Goal: Information Seeking & Learning: Find specific fact

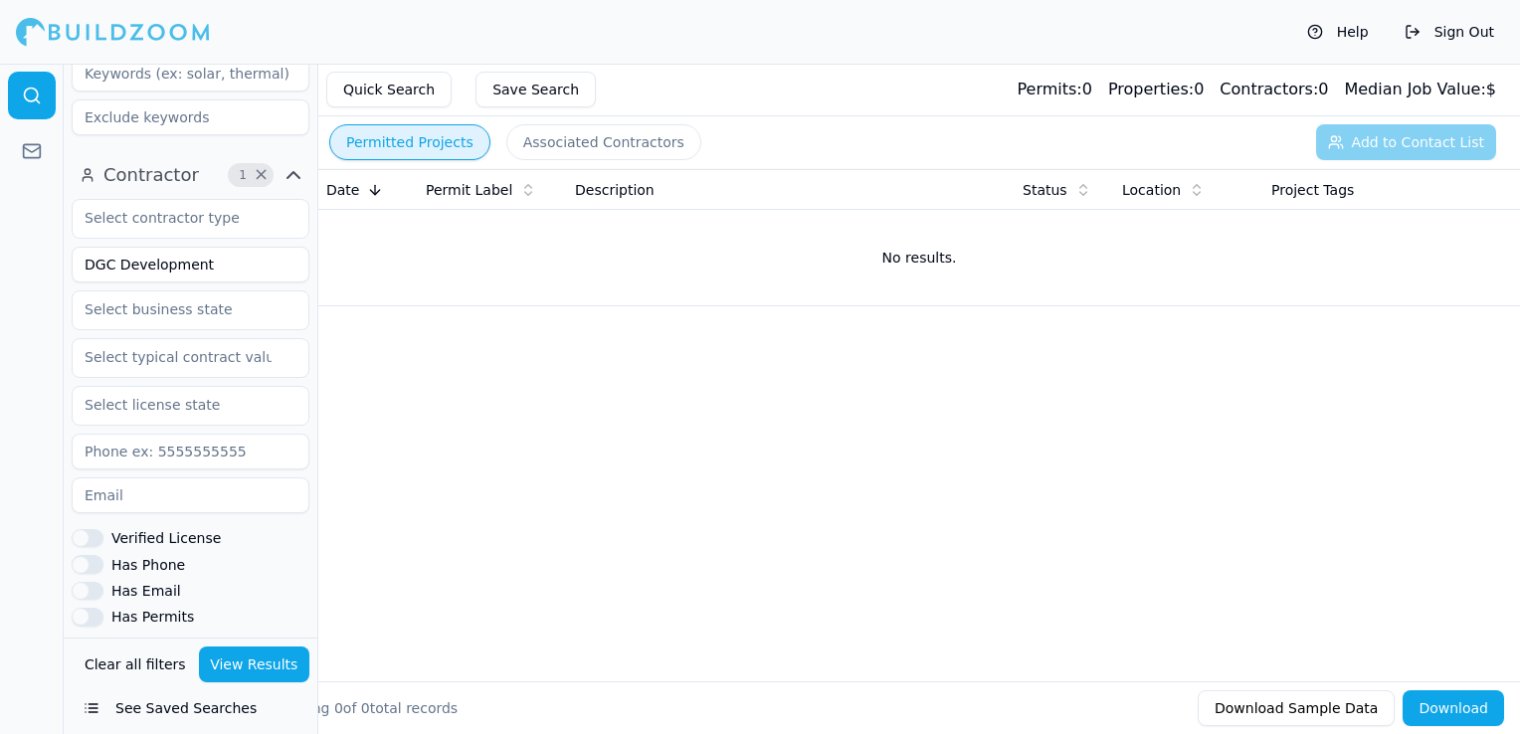
scroll to position [597, 0]
drag, startPoint x: 226, startPoint y: 264, endPoint x: 65, endPoint y: 265, distance: 161.1
click at [65, 265] on div "Contractor 1 × DGC Development Verified License Has Phone Has Email Has Permits…" at bounding box center [191, 485] width 254 height 680
type input "Coastec Built"
click at [252, 676] on button "View Results" at bounding box center [254, 664] width 111 height 36
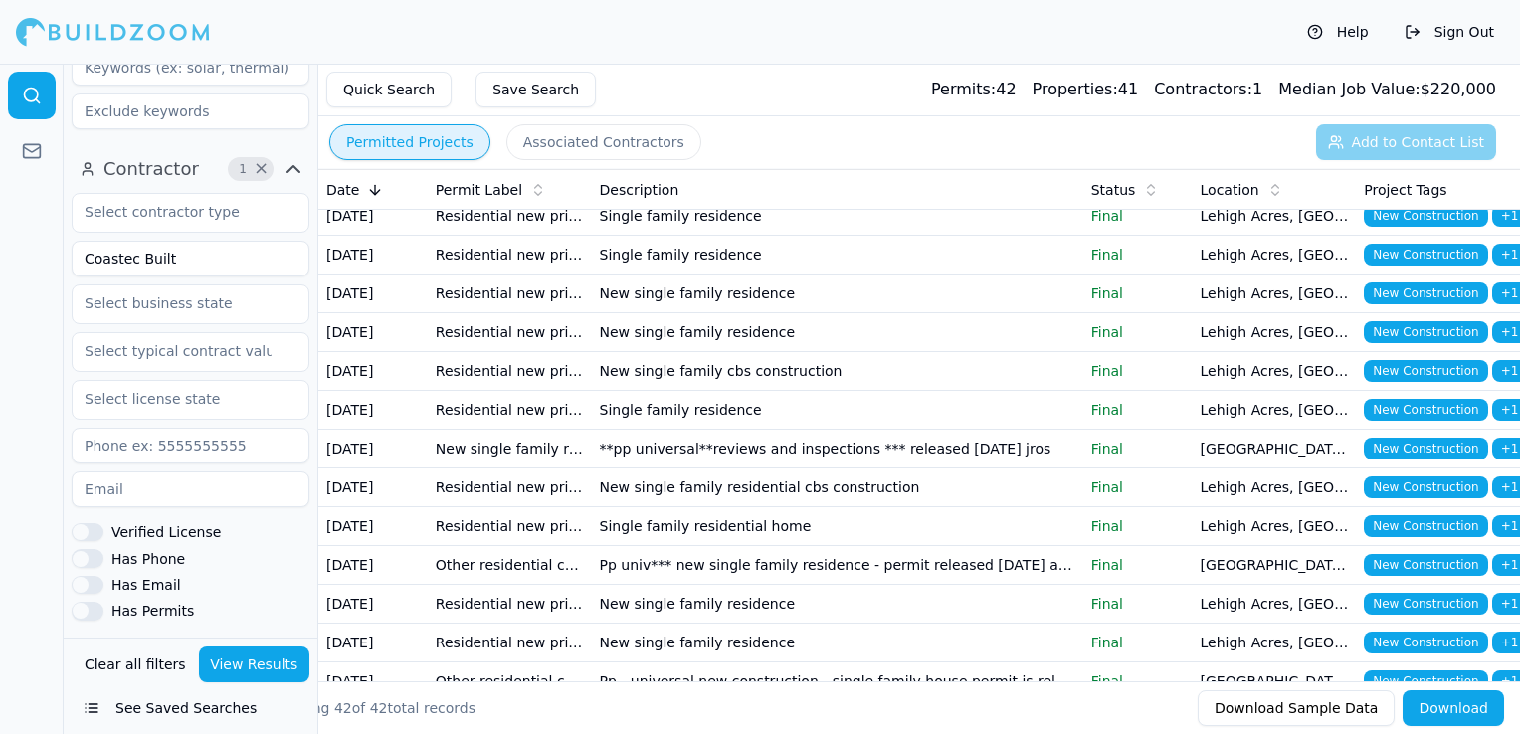
scroll to position [1094, 0]
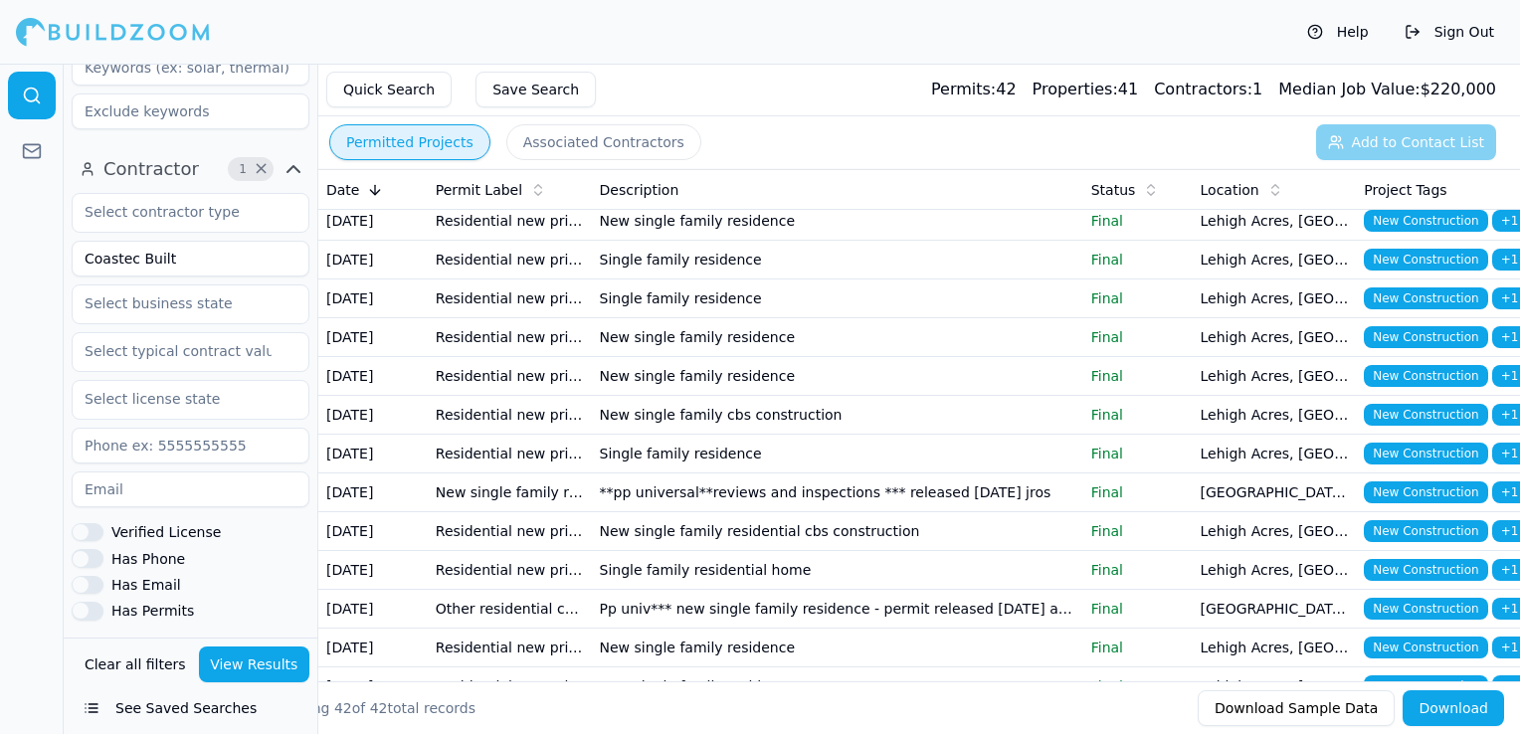
click at [829, 124] on td "New single family residence cbs construction" at bounding box center [837, 105] width 491 height 39
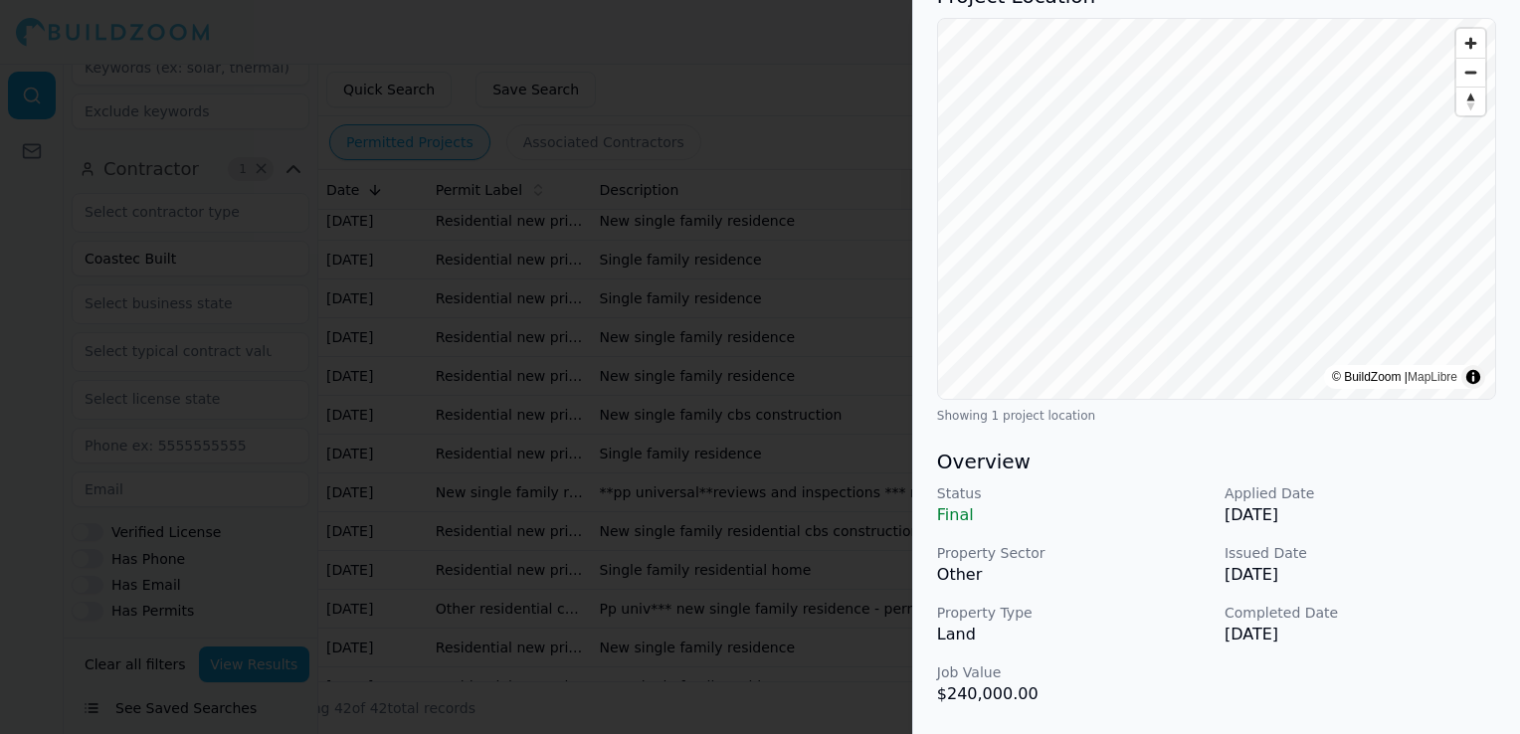
scroll to position [199, 0]
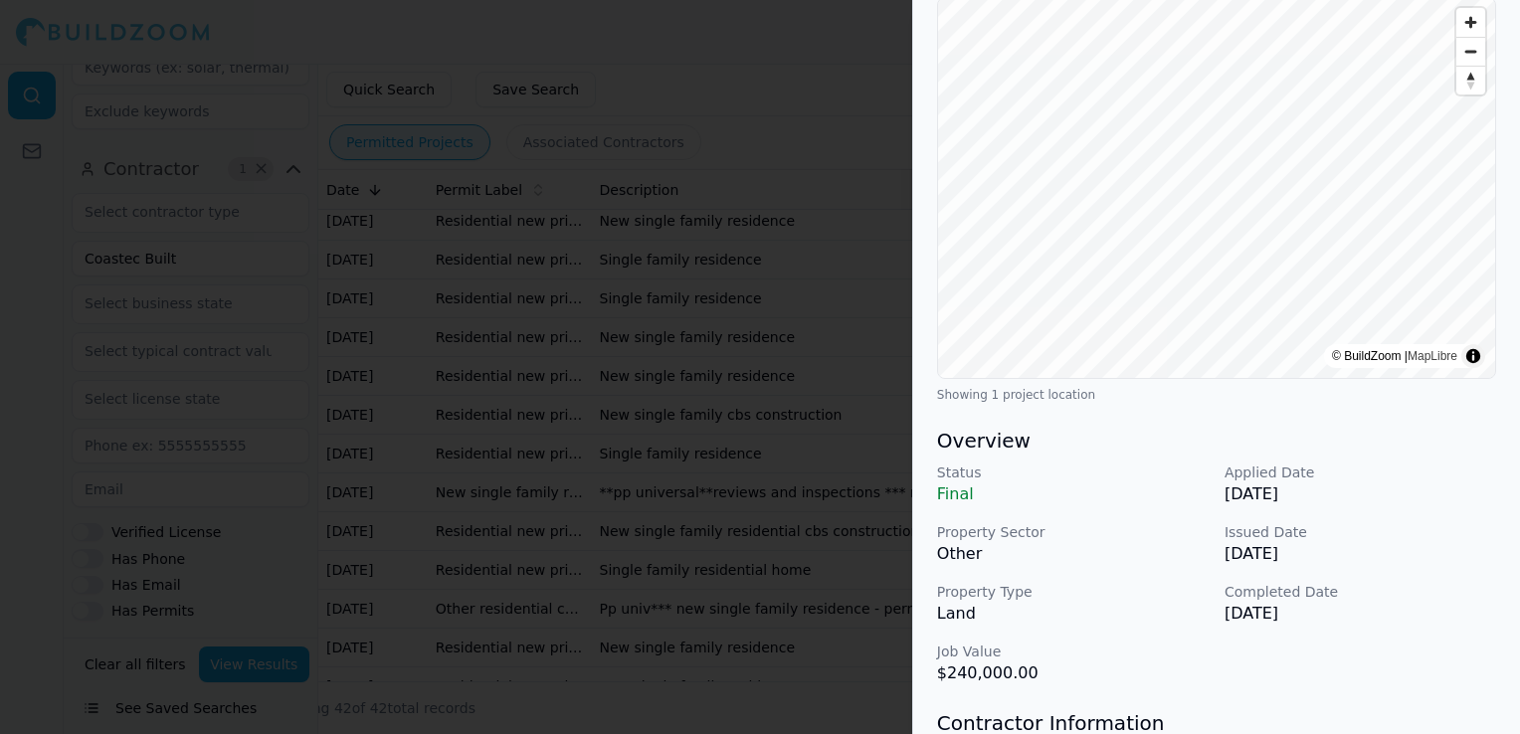
click at [789, 435] on div at bounding box center [760, 367] width 1520 height 734
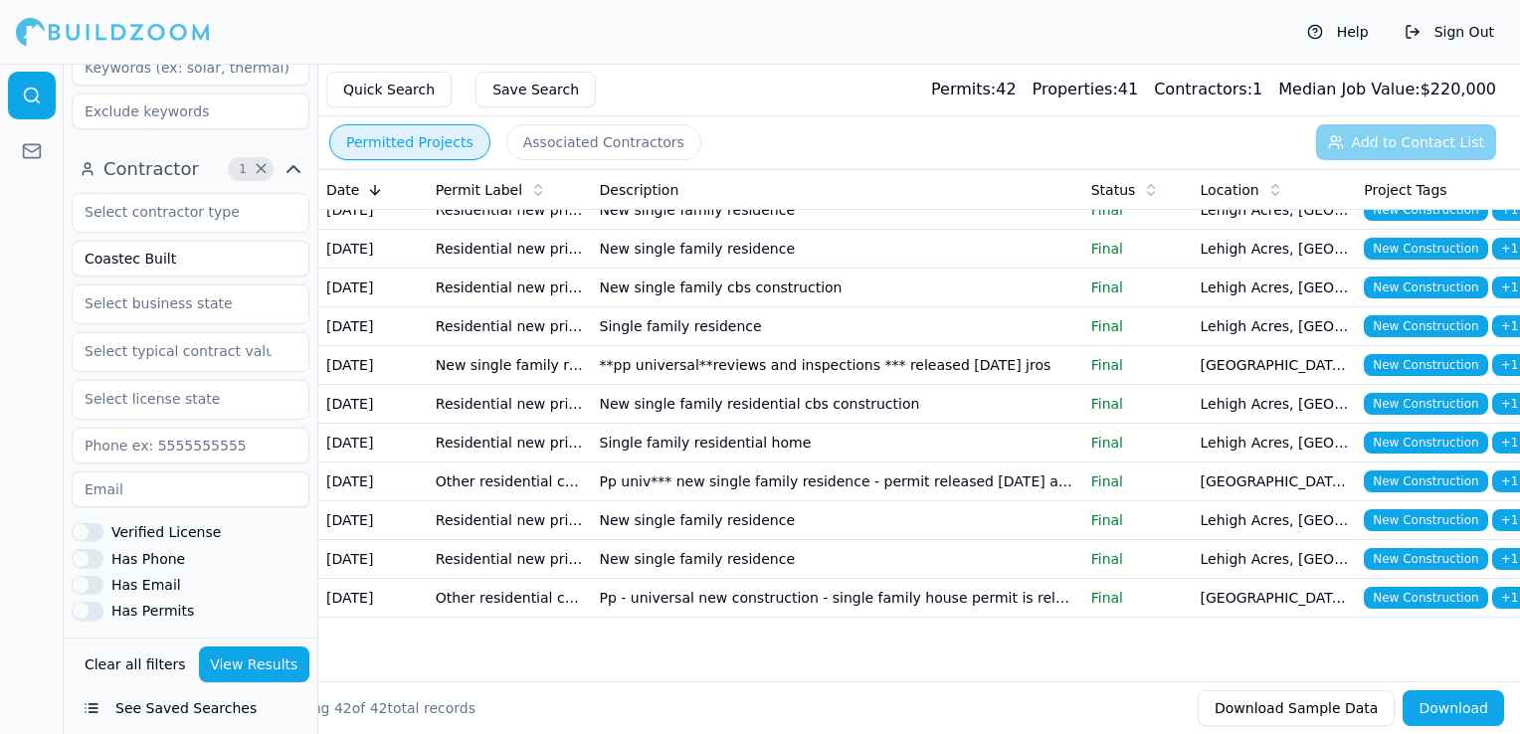
scroll to position [1293, 0]
click at [726, 113] on td "New single family residence" at bounding box center [837, 94] width 491 height 39
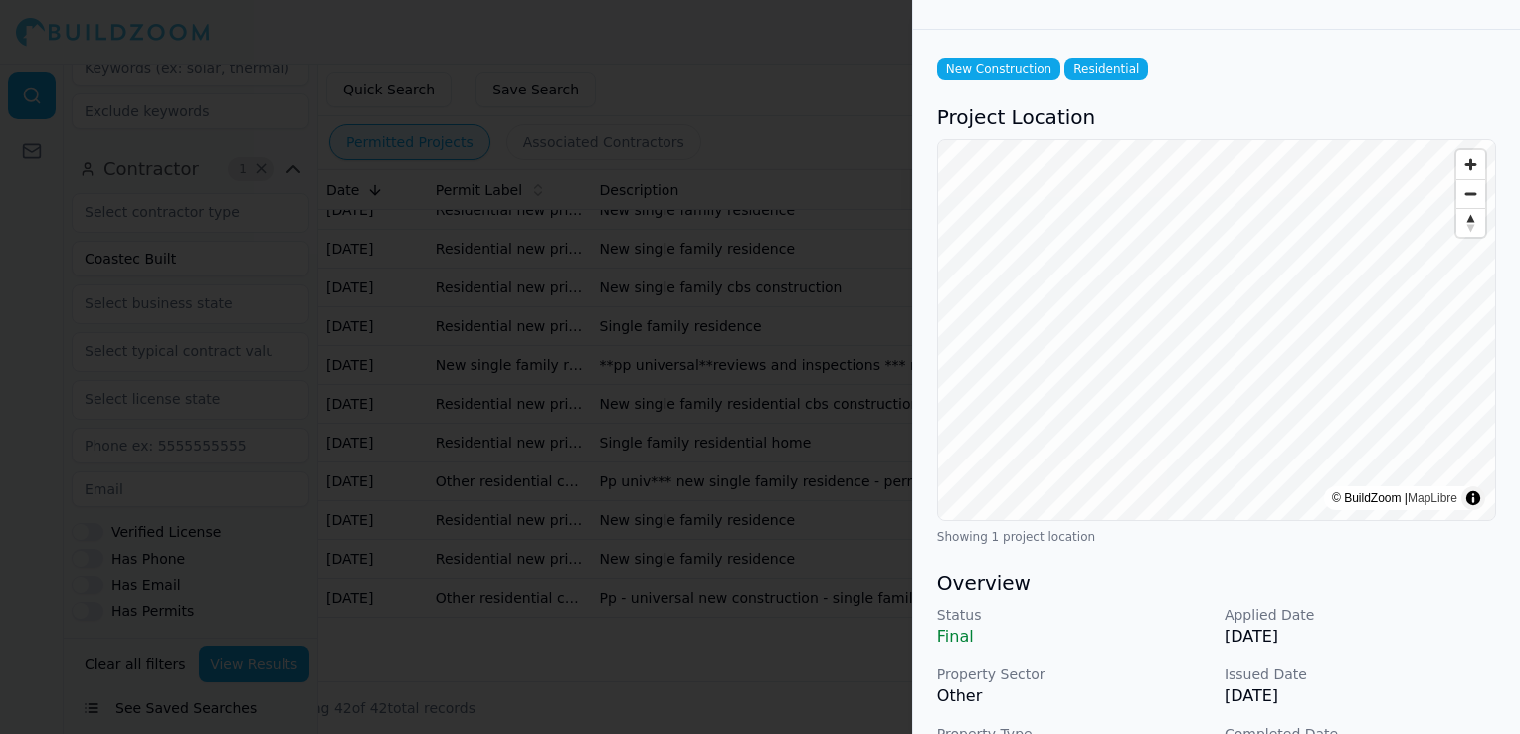
scroll to position [0, 0]
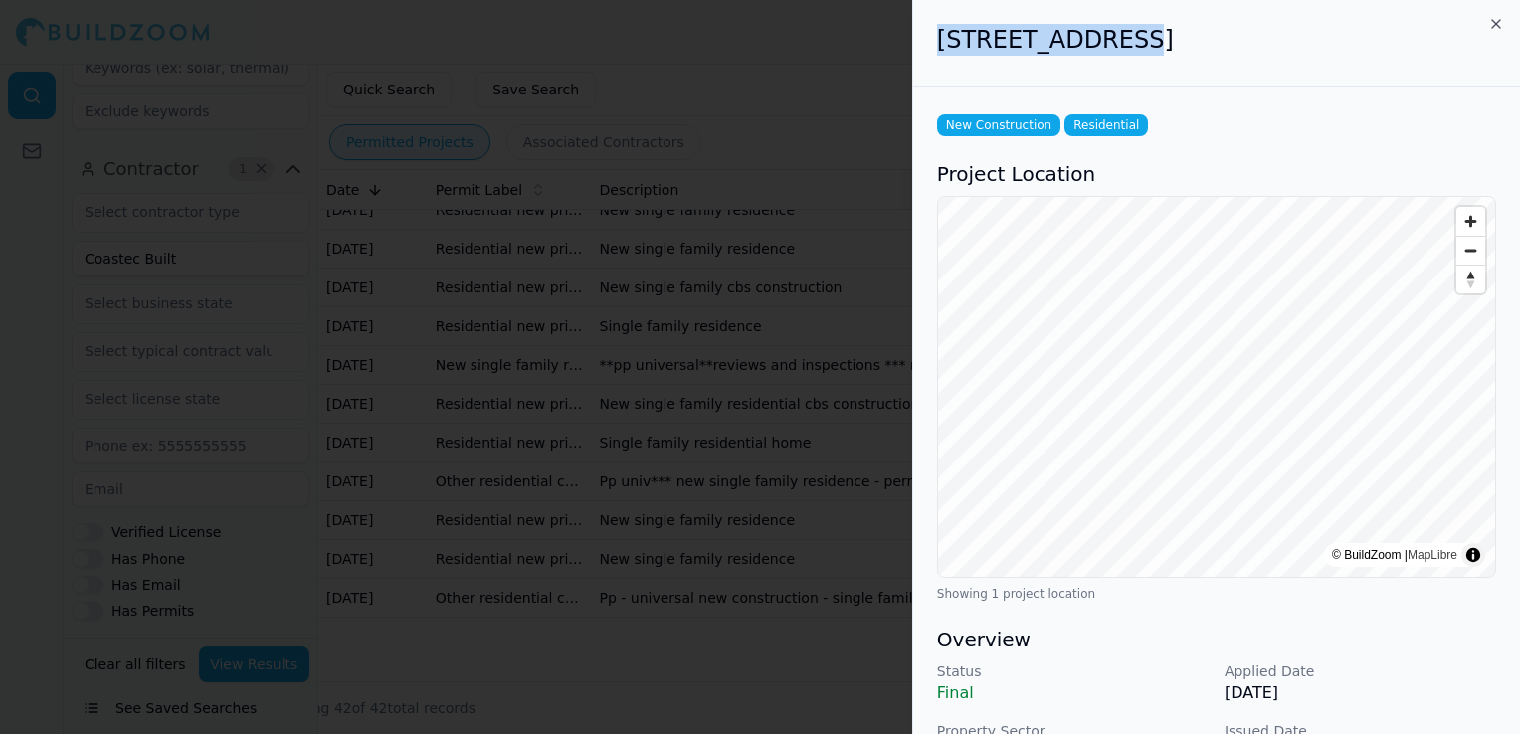
drag, startPoint x: 932, startPoint y: 46, endPoint x: 1106, endPoint y: 42, distance: 174.1
click at [1106, 42] on div "[STREET_ADDRESS]" at bounding box center [1216, 43] width 607 height 87
click at [1106, 42] on h2 "[STREET_ADDRESS]" at bounding box center [1216, 40] width 559 height 32
click at [910, 49] on div at bounding box center [760, 367] width 1520 height 734
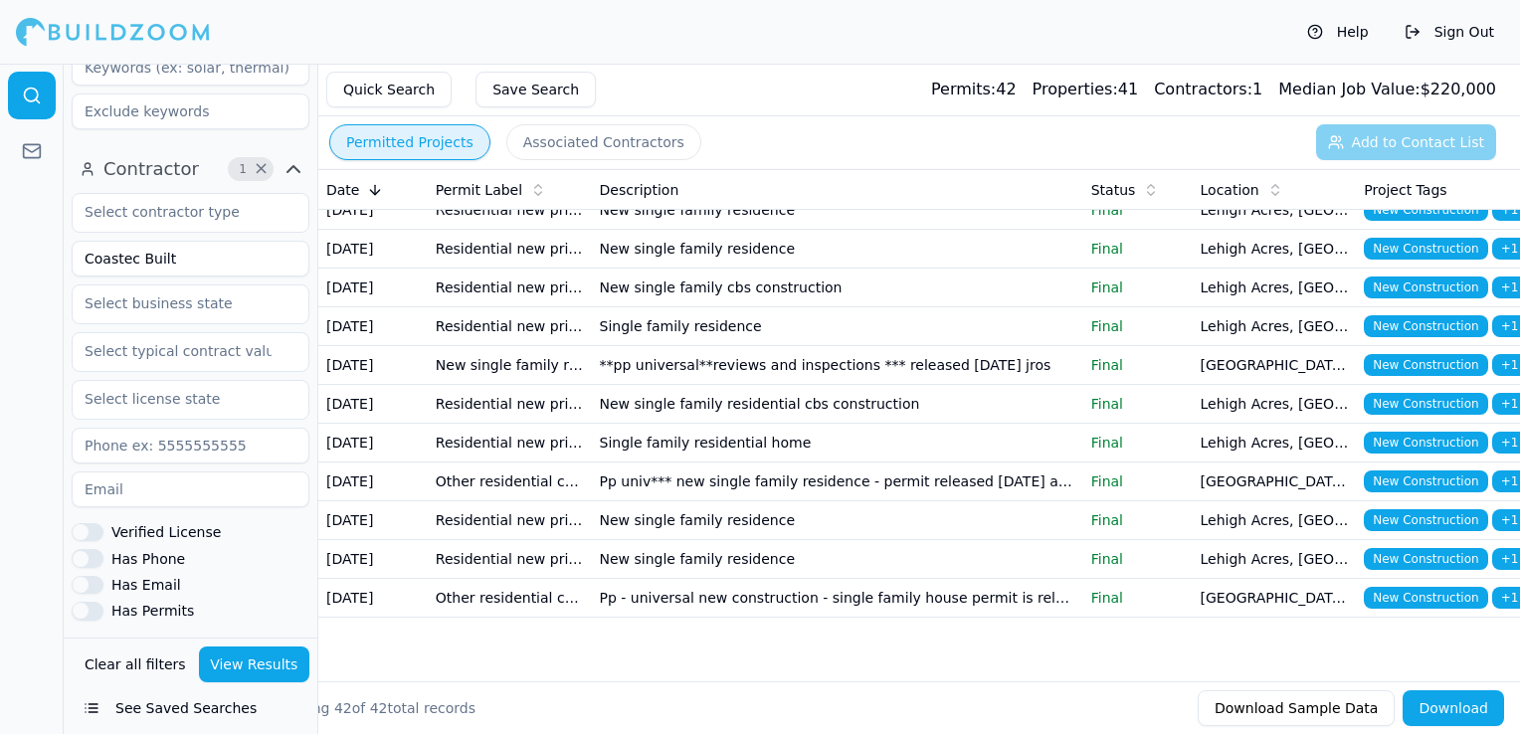
click at [776, 152] on td "Single family residence" at bounding box center [837, 132] width 491 height 39
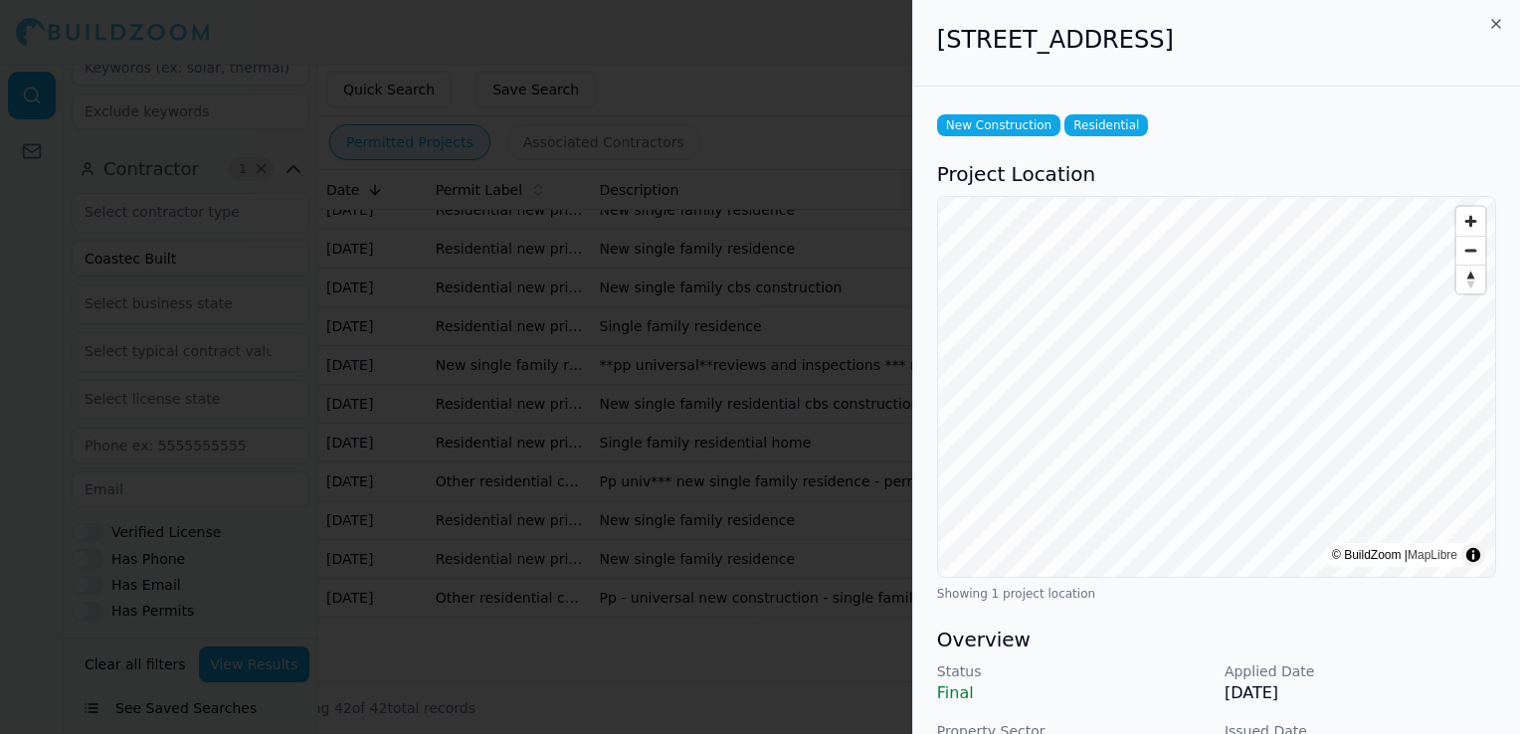
click at [935, 37] on div "[STREET_ADDRESS]" at bounding box center [1216, 43] width 607 height 87
drag, startPoint x: 939, startPoint y: 41, endPoint x: 1114, endPoint y: 42, distance: 175.0
click at [1114, 42] on h2 "[STREET_ADDRESS]" at bounding box center [1216, 40] width 559 height 32
copy h2 "[STREET_ADDRESS][DEMOGRAPHIC_DATA],"
click at [889, 269] on div at bounding box center [760, 367] width 1520 height 734
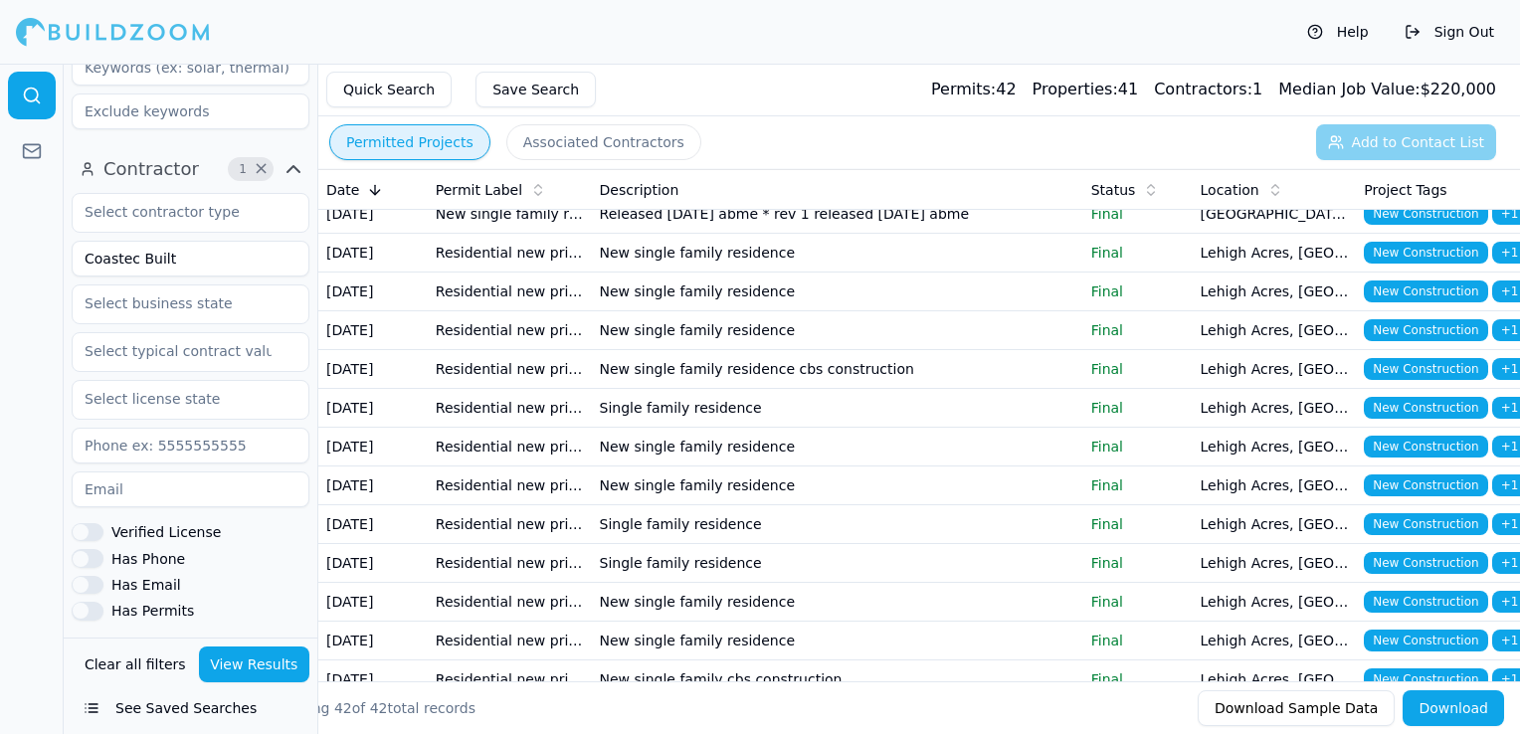
scroll to position [796, 0]
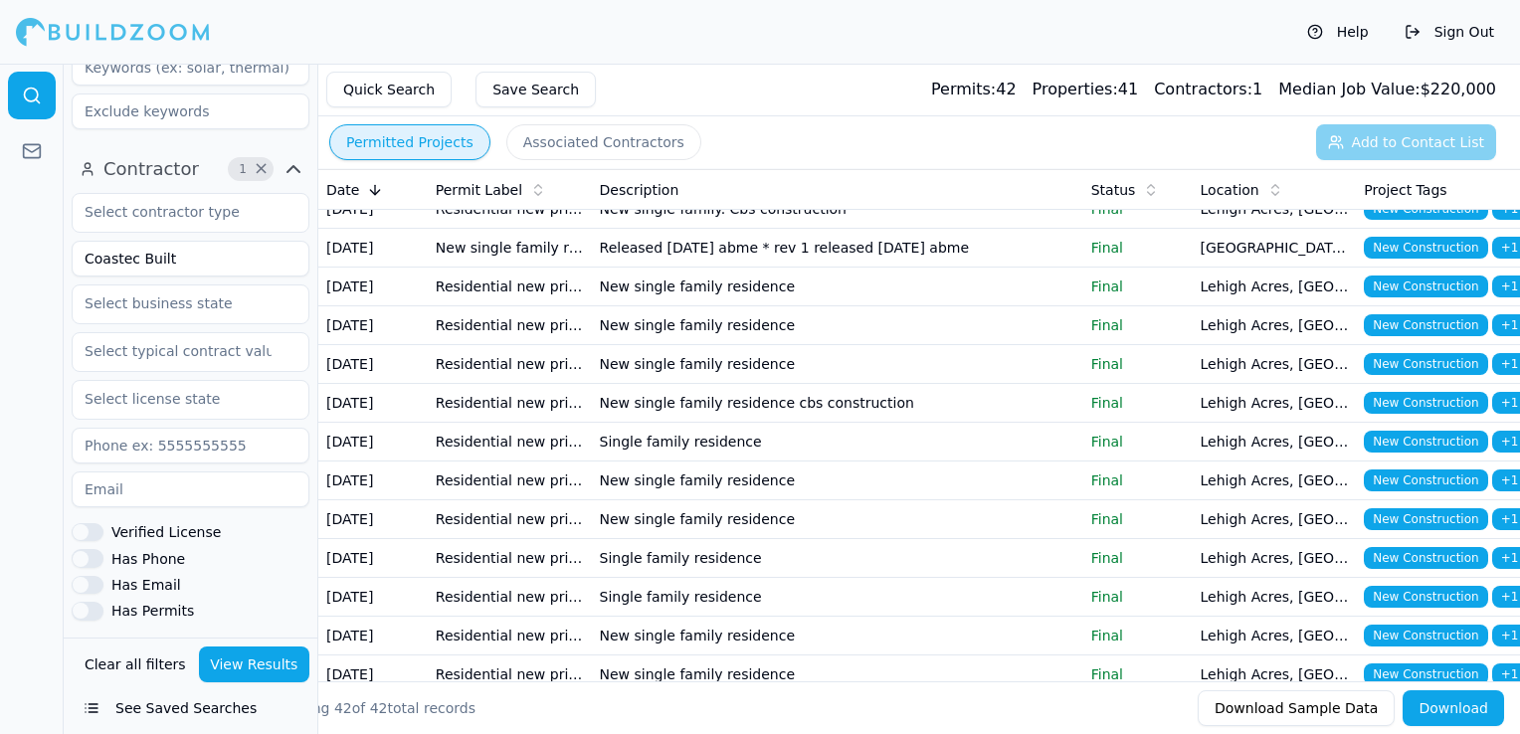
click at [763, 112] on td "New single family residence" at bounding box center [837, 93] width 491 height 39
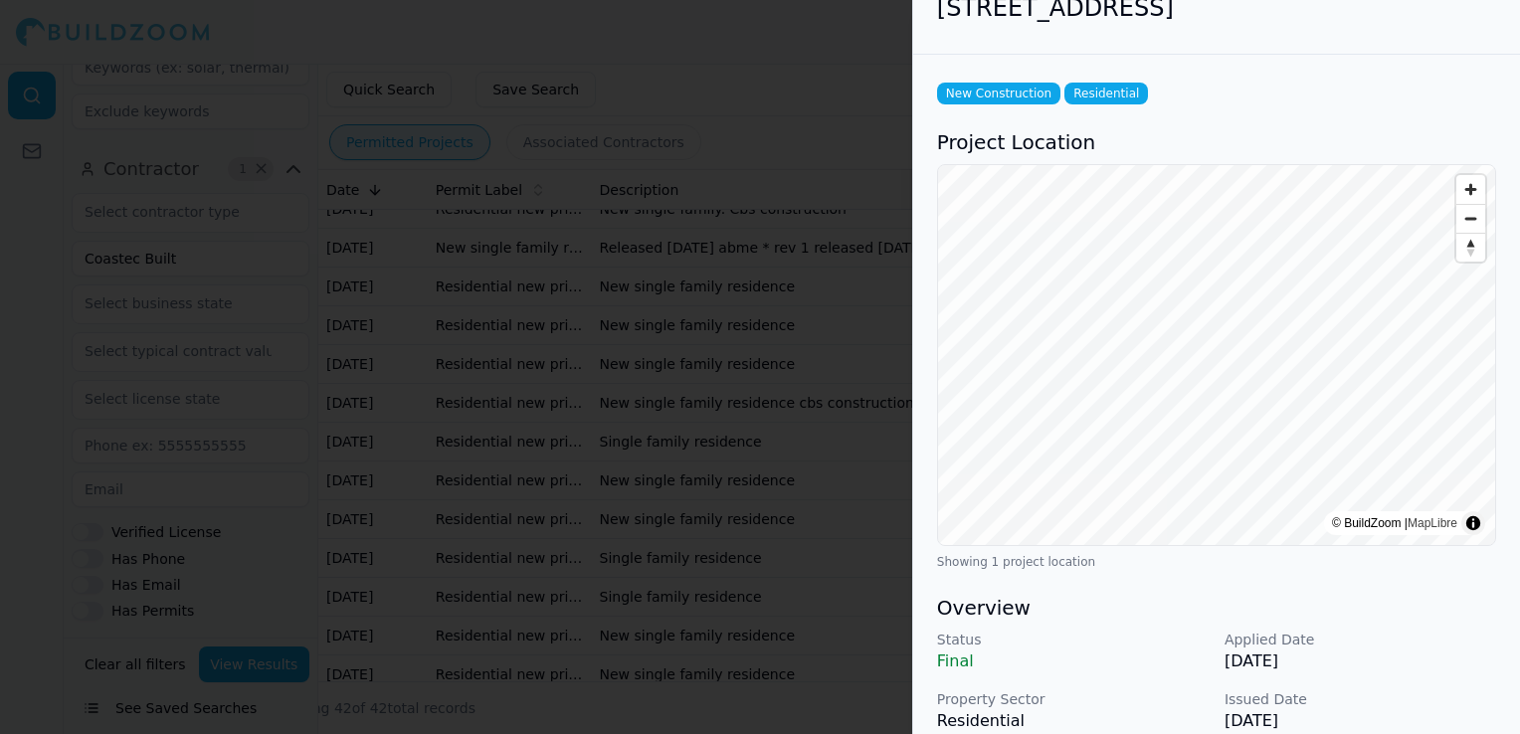
scroll to position [0, 0]
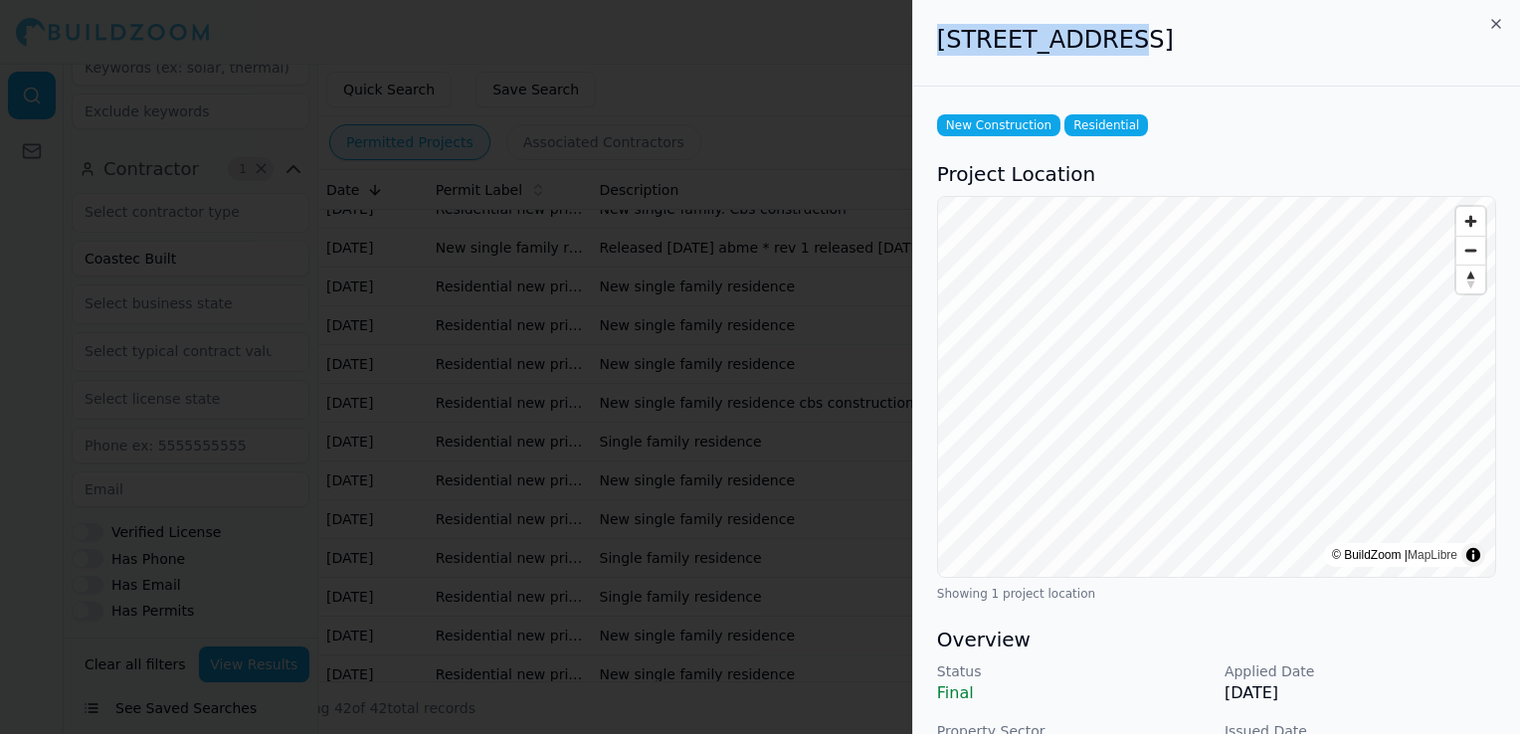
drag, startPoint x: 941, startPoint y: 35, endPoint x: 1002, endPoint y: 41, distance: 61.9
click at [1002, 41] on h2 "[STREET_ADDRESS]" at bounding box center [1216, 40] width 559 height 32
drag, startPoint x: 1002, startPoint y: 41, endPoint x: 897, endPoint y: 46, distance: 105.5
click at [893, 46] on div at bounding box center [760, 367] width 1520 height 734
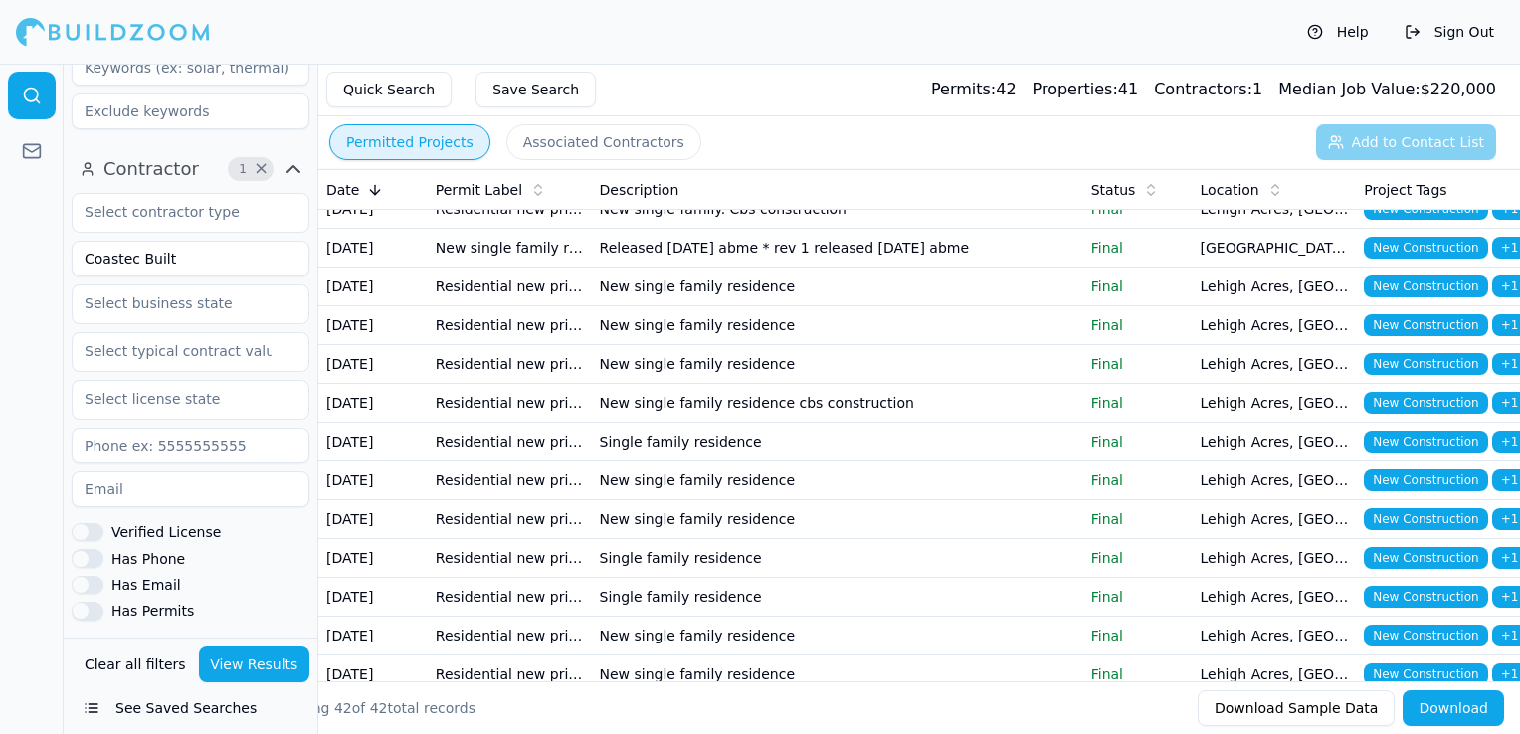
click at [755, 112] on td "New single family residence" at bounding box center [837, 93] width 491 height 39
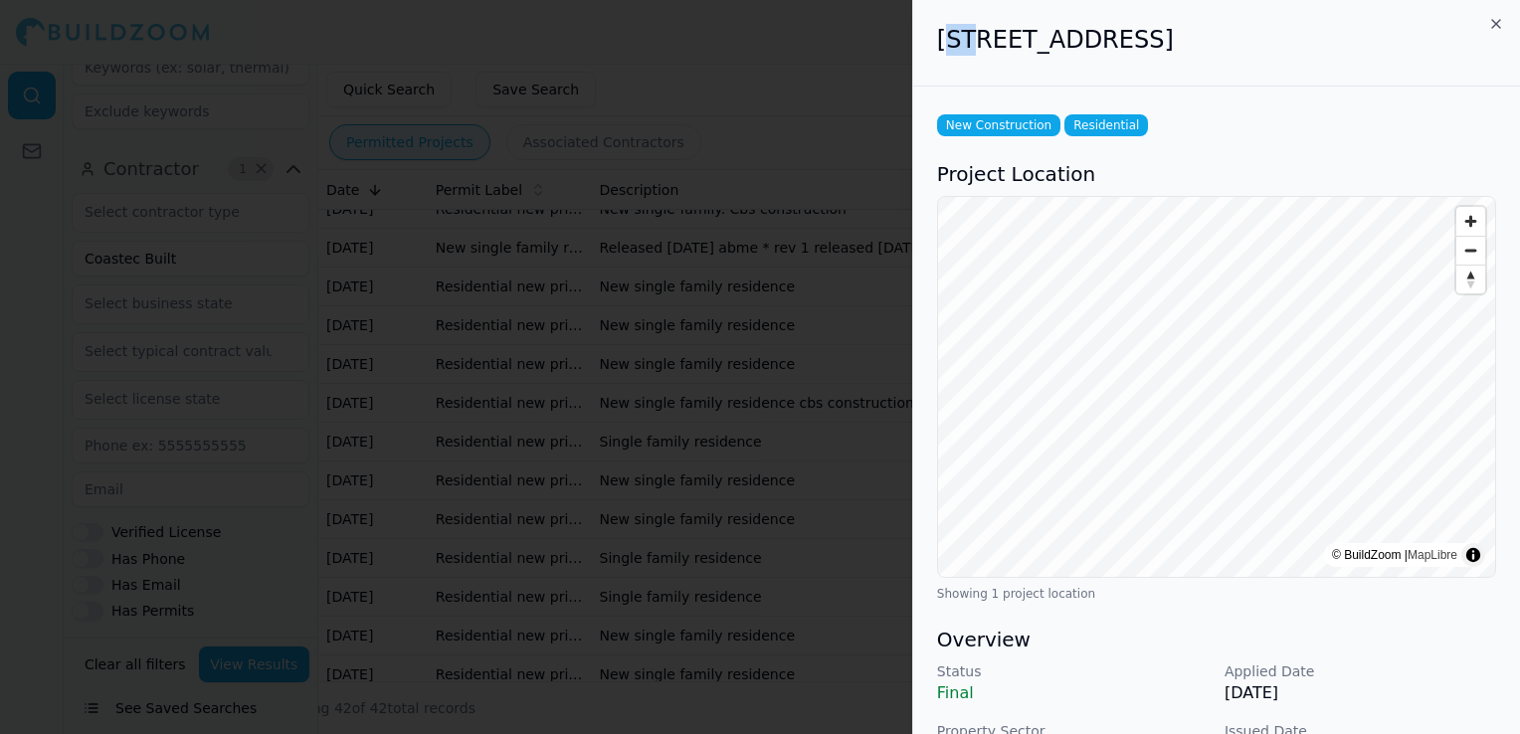
drag, startPoint x: 944, startPoint y: 34, endPoint x: 981, endPoint y: 34, distance: 36.8
click at [981, 34] on h2 "[STREET_ADDRESS]" at bounding box center [1216, 40] width 559 height 32
drag, startPoint x: 981, startPoint y: 34, endPoint x: 938, endPoint y: 40, distance: 43.2
click at [938, 40] on h2 "[STREET_ADDRESS]" at bounding box center [1216, 40] width 559 height 32
drag, startPoint x: 938, startPoint y: 40, endPoint x: 1076, endPoint y: 34, distance: 138.4
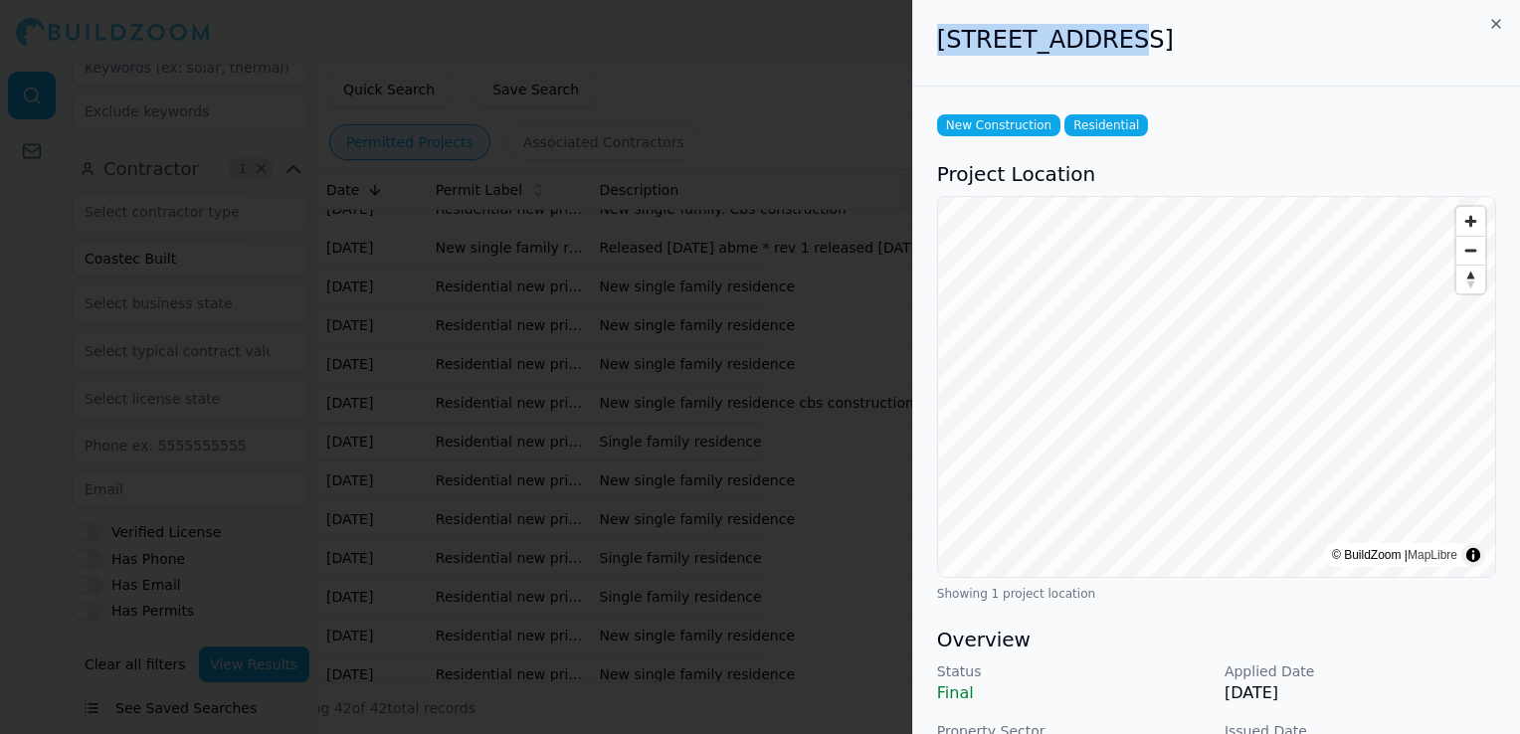
click at [1076, 34] on h2 "[STREET_ADDRESS]" at bounding box center [1216, 40] width 559 height 32
copy h2 "[STREET_ADDRESS]"
click at [784, 353] on div at bounding box center [760, 367] width 1520 height 734
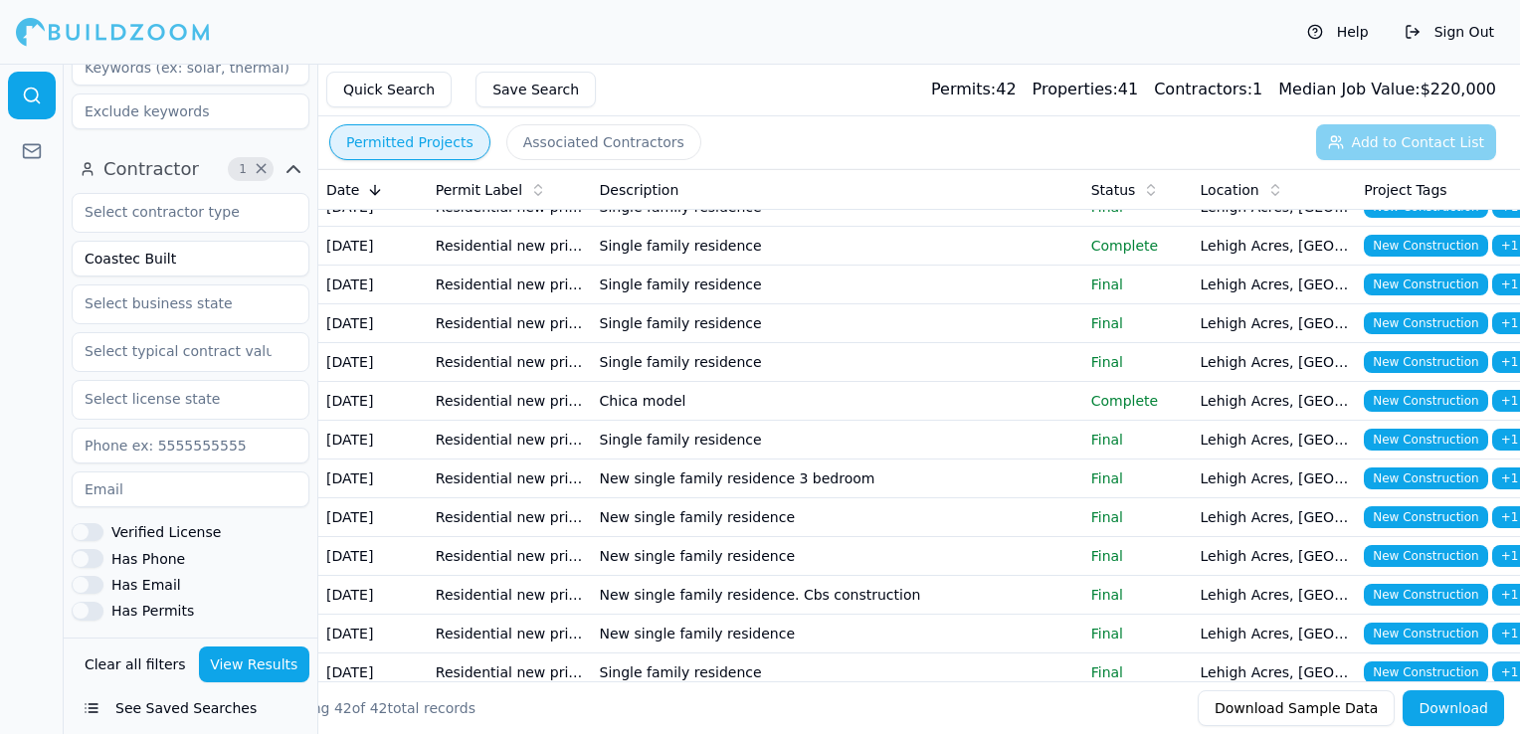
scroll to position [99, 0]
click at [784, 304] on td "Single family residence" at bounding box center [837, 285] width 491 height 39
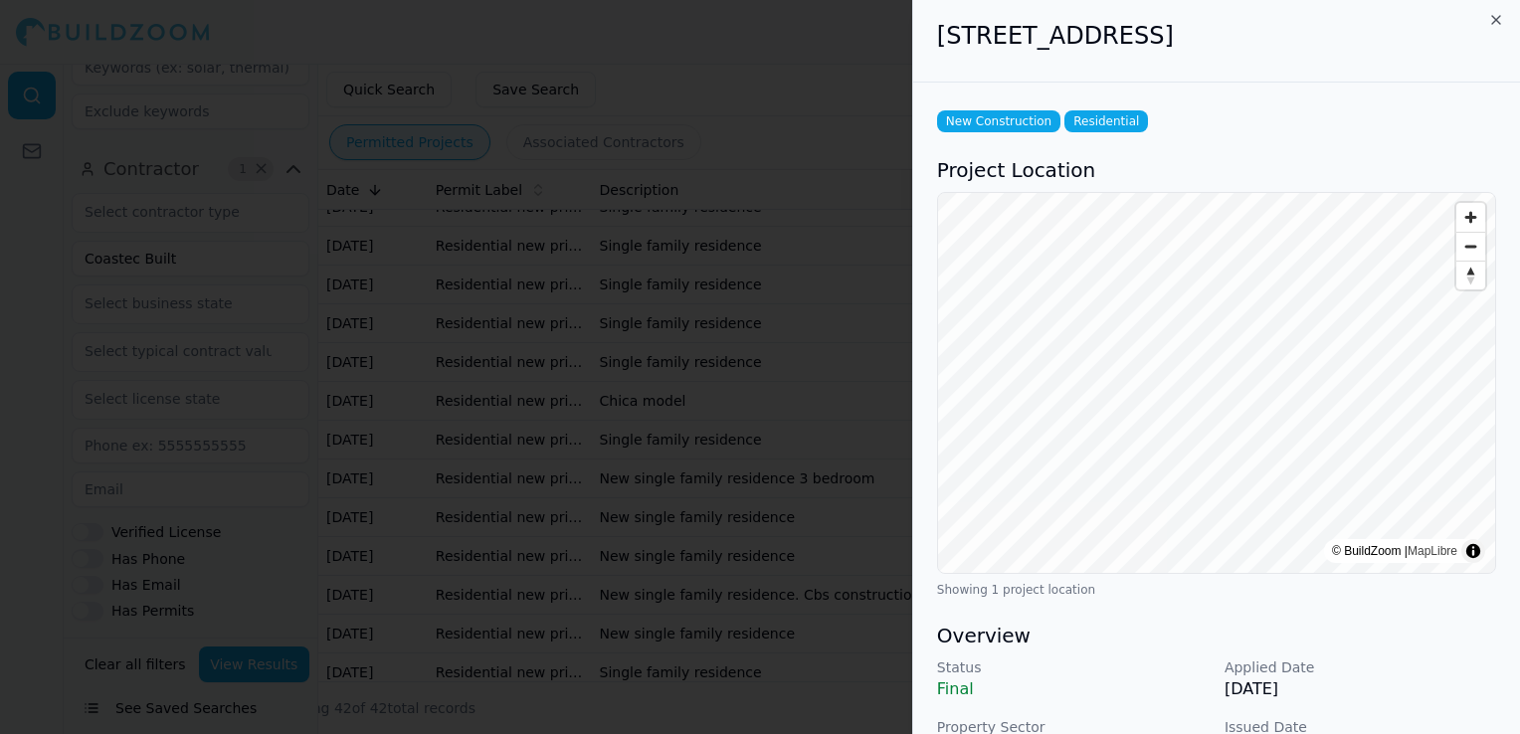
scroll to position [0, 0]
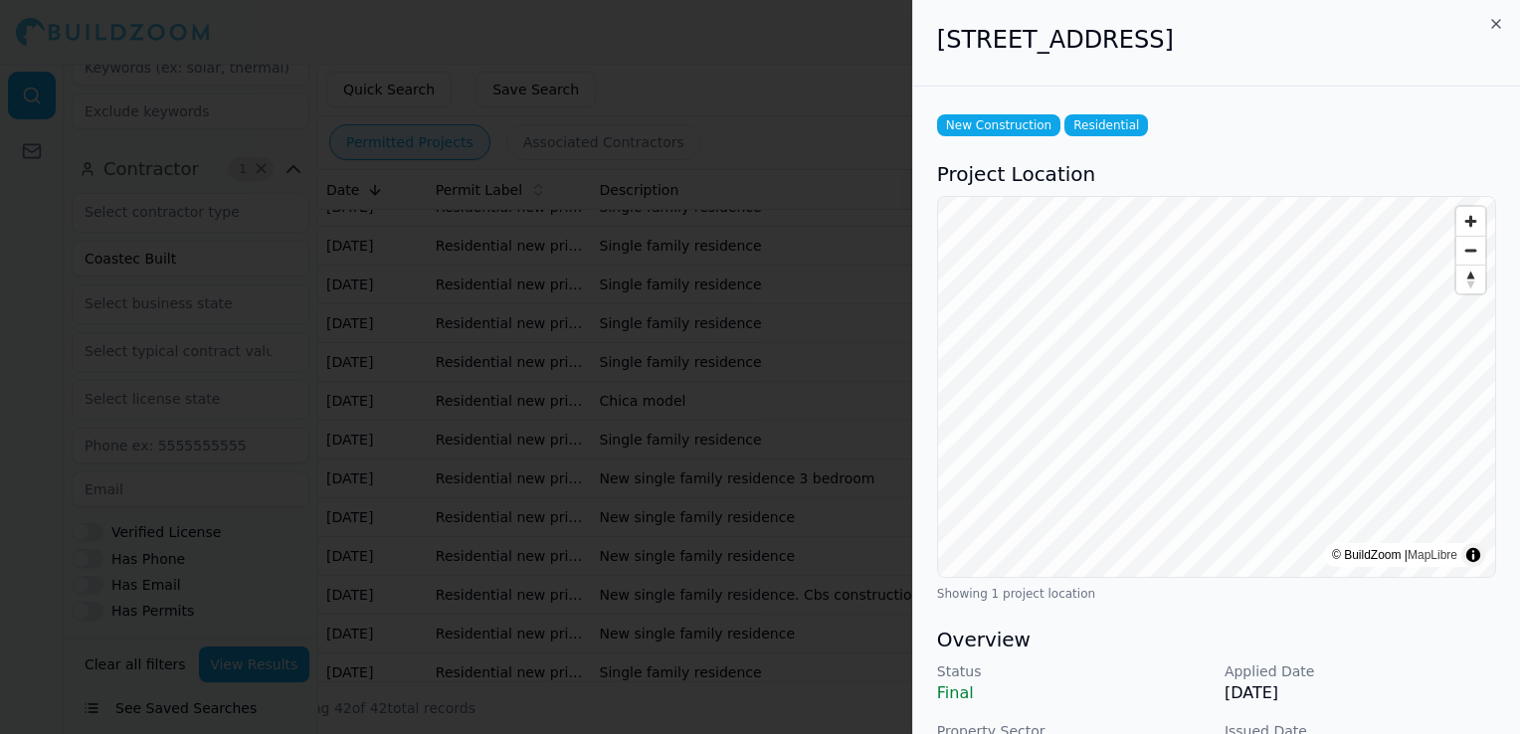
drag, startPoint x: 940, startPoint y: 34, endPoint x: 1126, endPoint y: 46, distance: 186.4
click at [1126, 46] on h2 "[STREET_ADDRESS]" at bounding box center [1216, 40] width 559 height 32
drag, startPoint x: 1126, startPoint y: 46, endPoint x: 1092, endPoint y: 44, distance: 33.9
copy h2 "[STREET_ADDRESS]"
click at [757, 428] on div at bounding box center [760, 367] width 1520 height 734
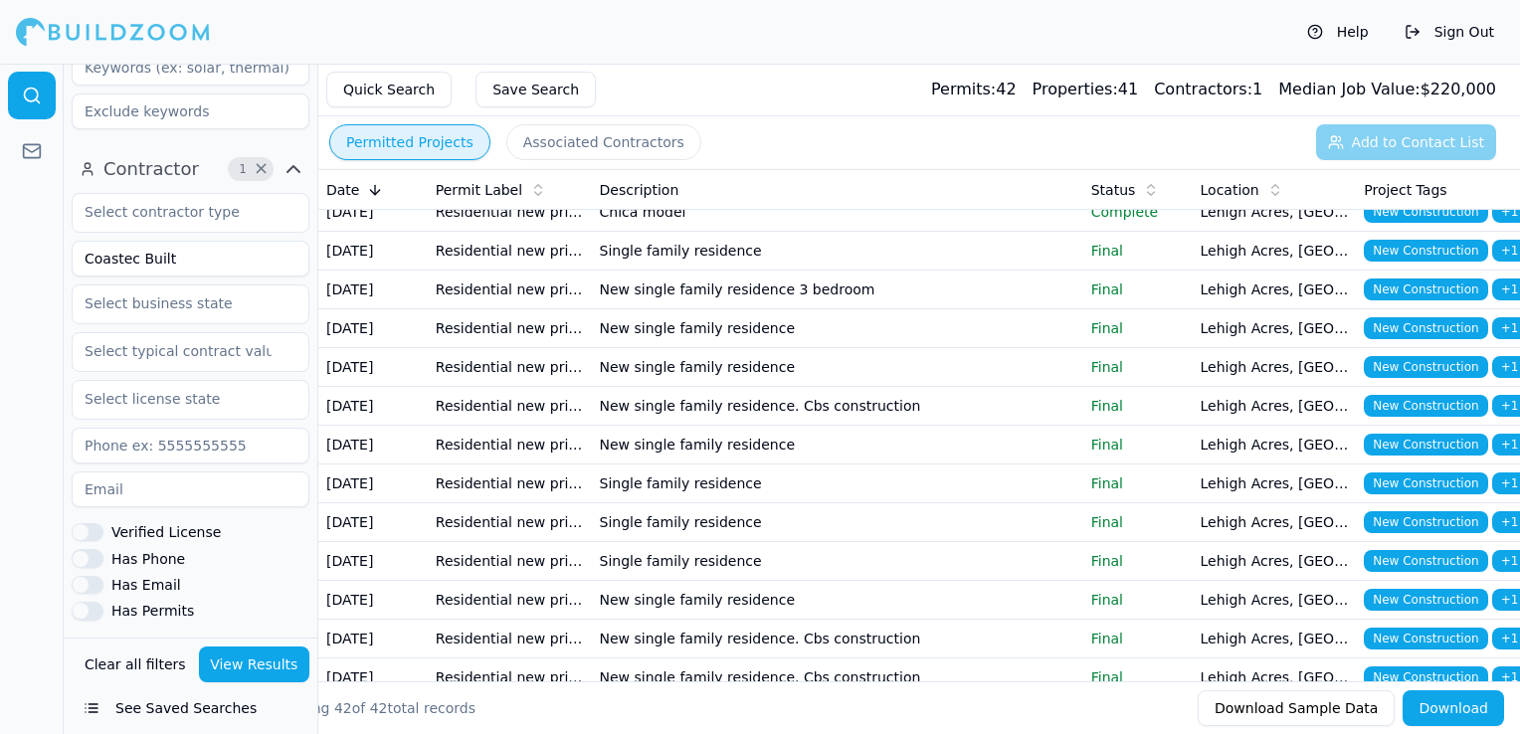
scroll to position [298, 0]
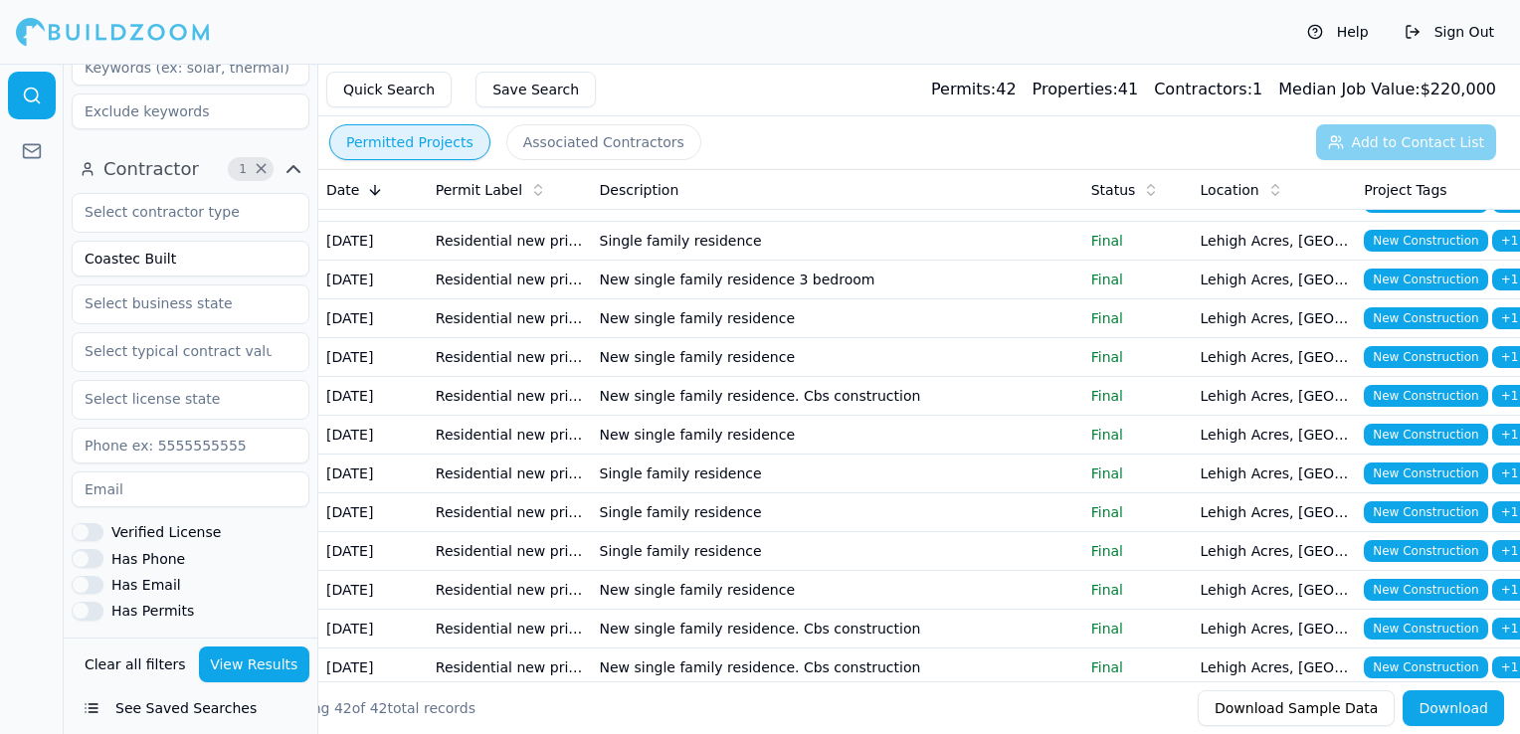
click at [644, 338] on td "New single family residence" at bounding box center [837, 318] width 491 height 39
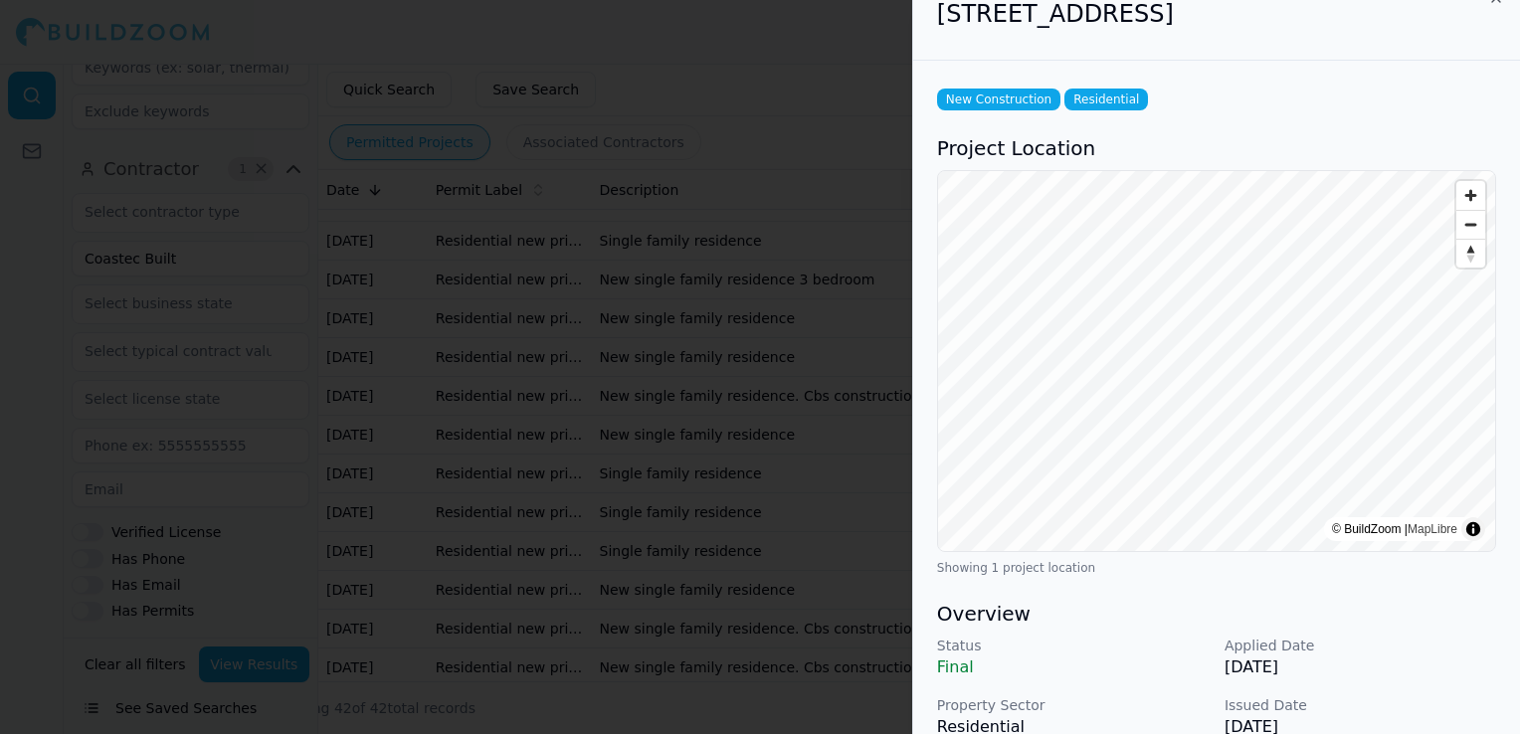
scroll to position [0, 0]
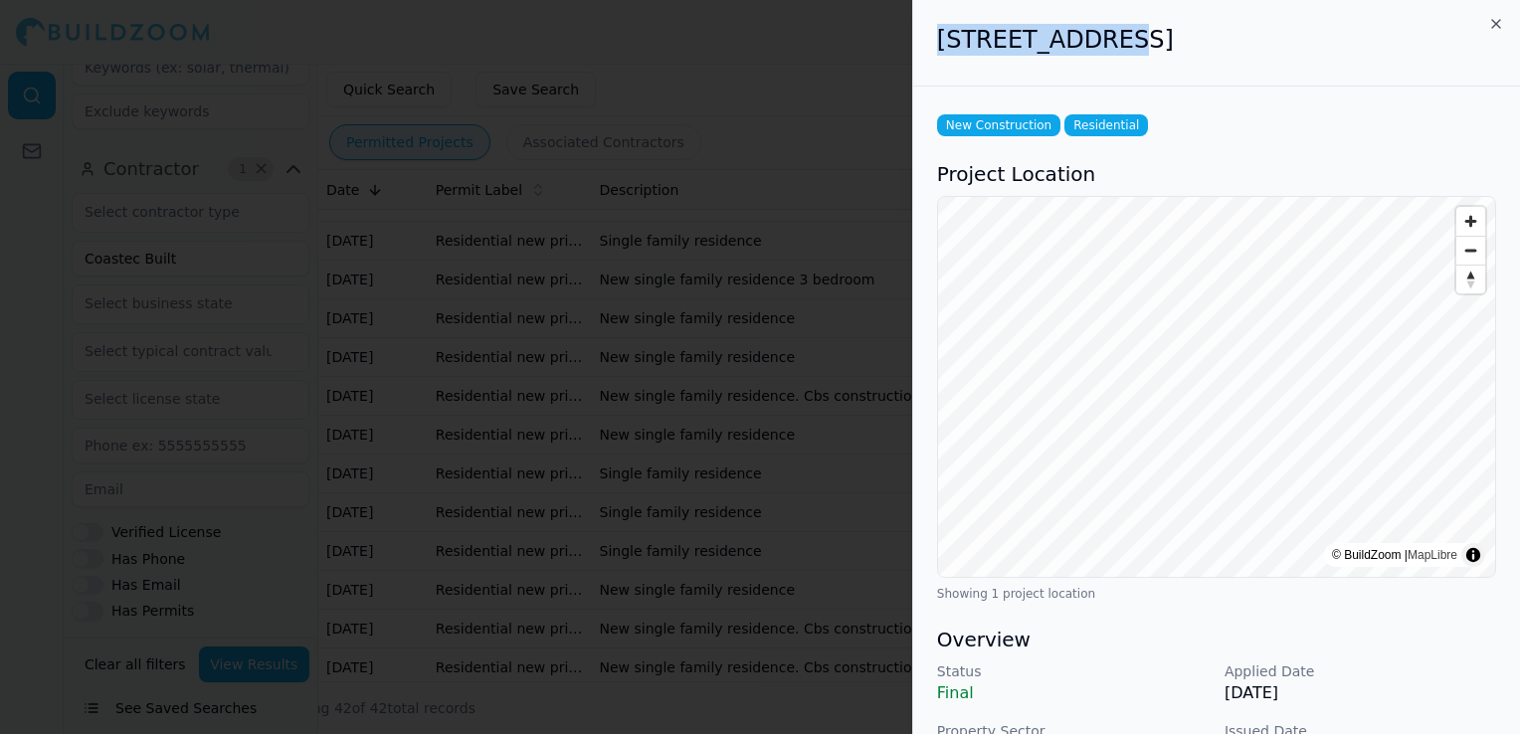
drag, startPoint x: 940, startPoint y: 34, endPoint x: 1098, endPoint y: 35, distance: 158.1
click at [1098, 35] on h2 "[STREET_ADDRESS]" at bounding box center [1216, 40] width 559 height 32
copy h2 "[STREET_ADDRESS]"
click at [757, 298] on div at bounding box center [760, 367] width 1520 height 734
